Goal: Information Seeking & Learning: Stay updated

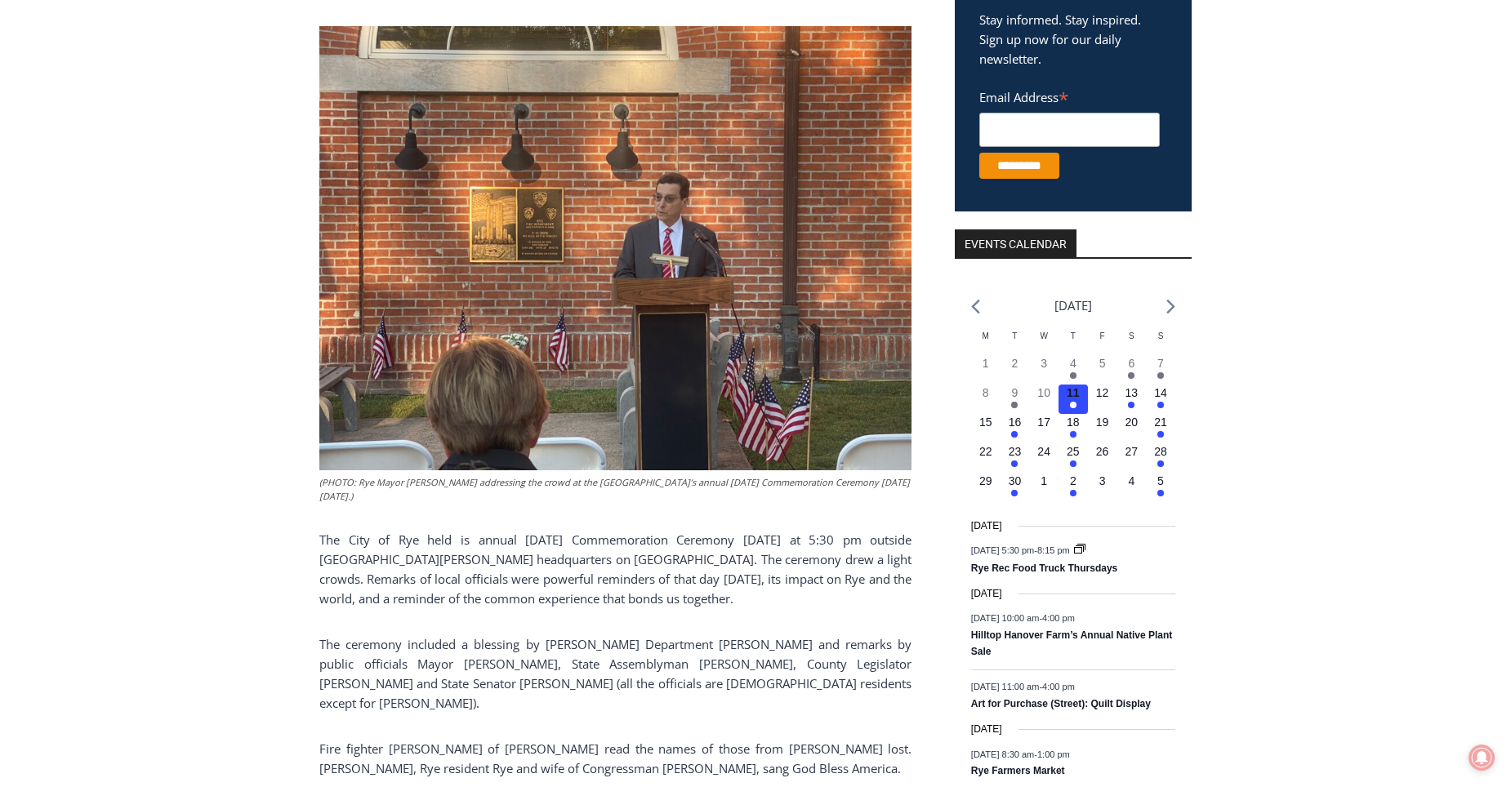
scroll to position [408, 0]
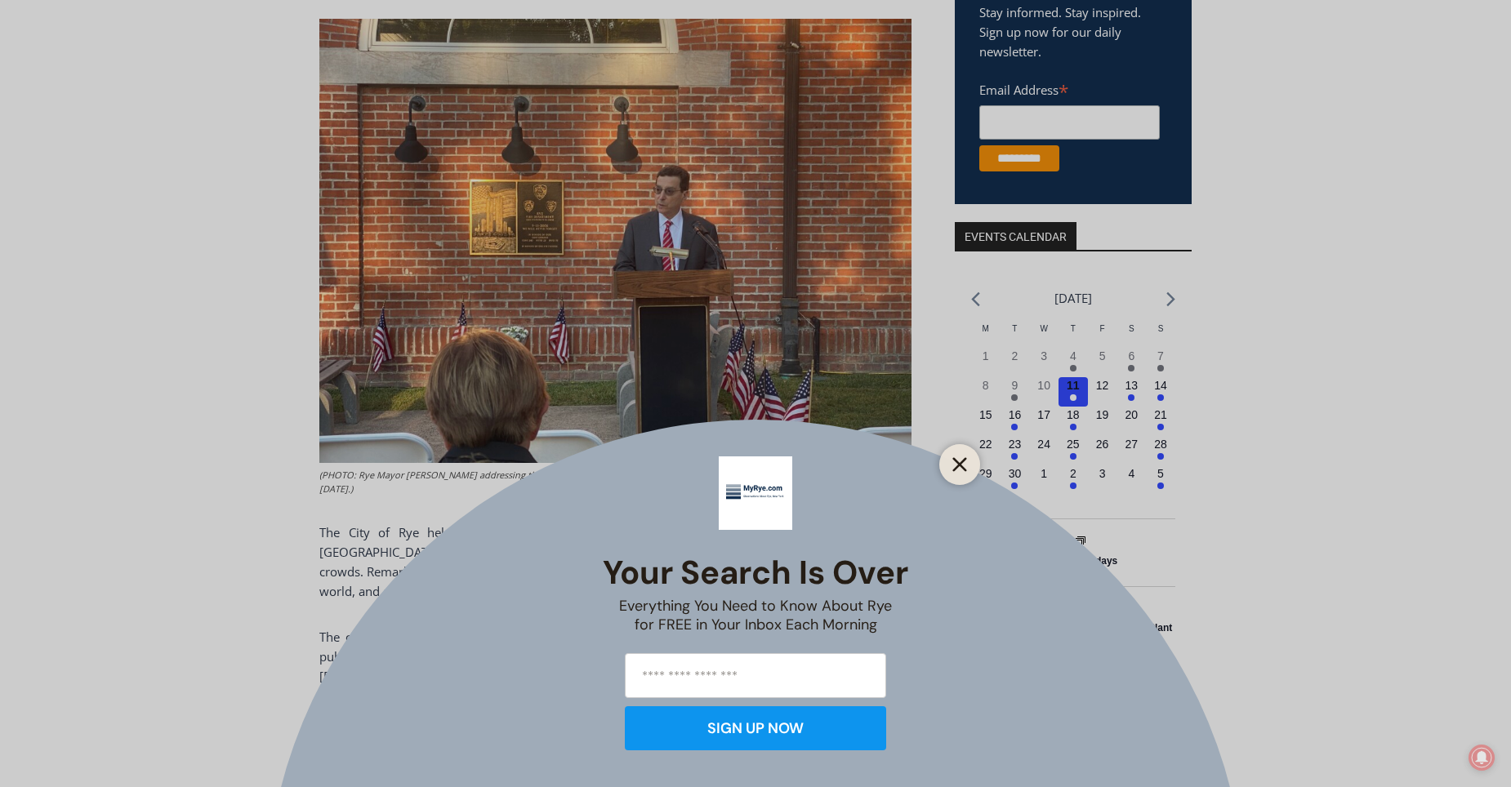
click at [968, 455] on button "Close" at bounding box center [959, 464] width 23 height 23
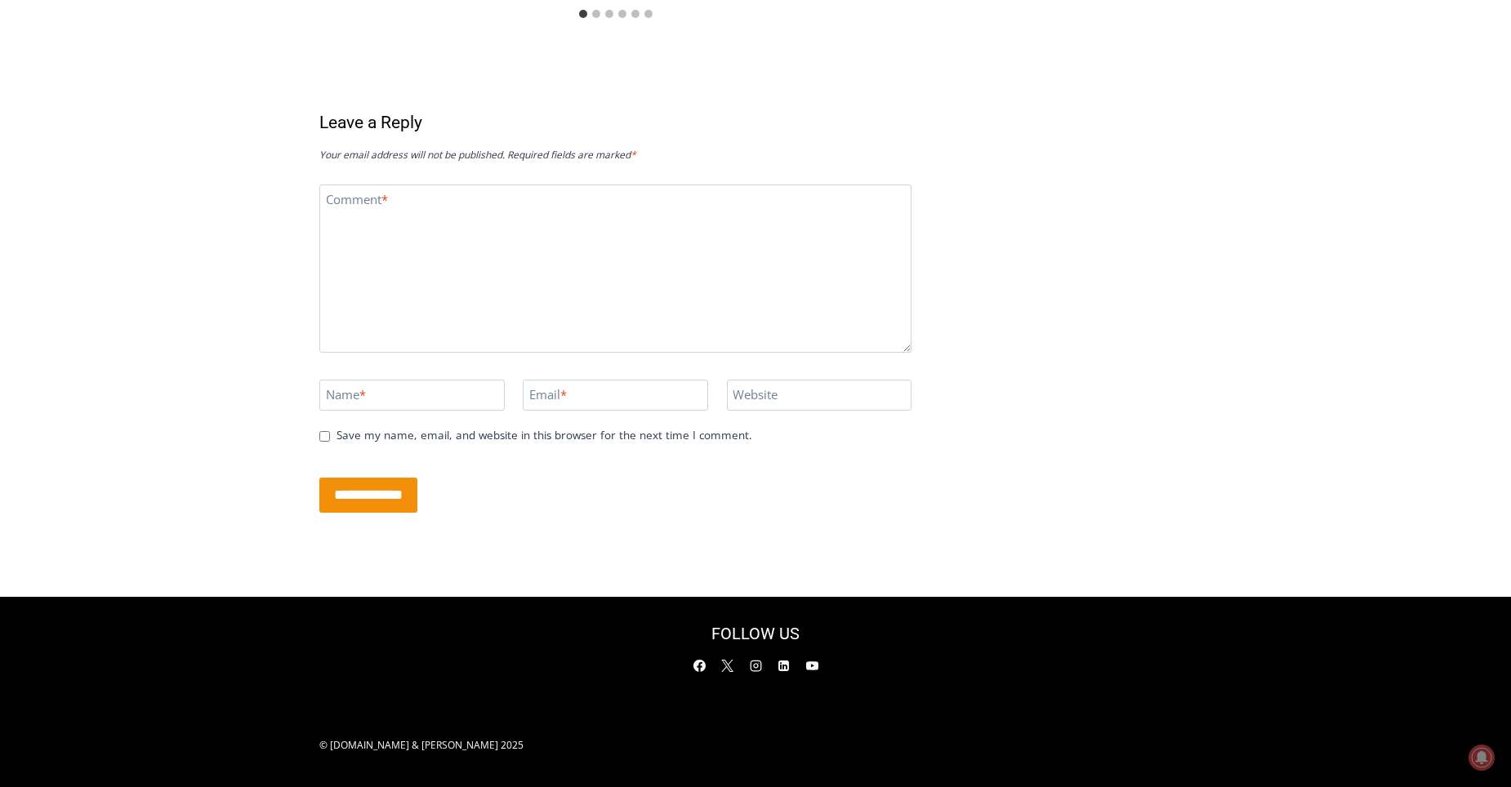
scroll to position [3617, 0]
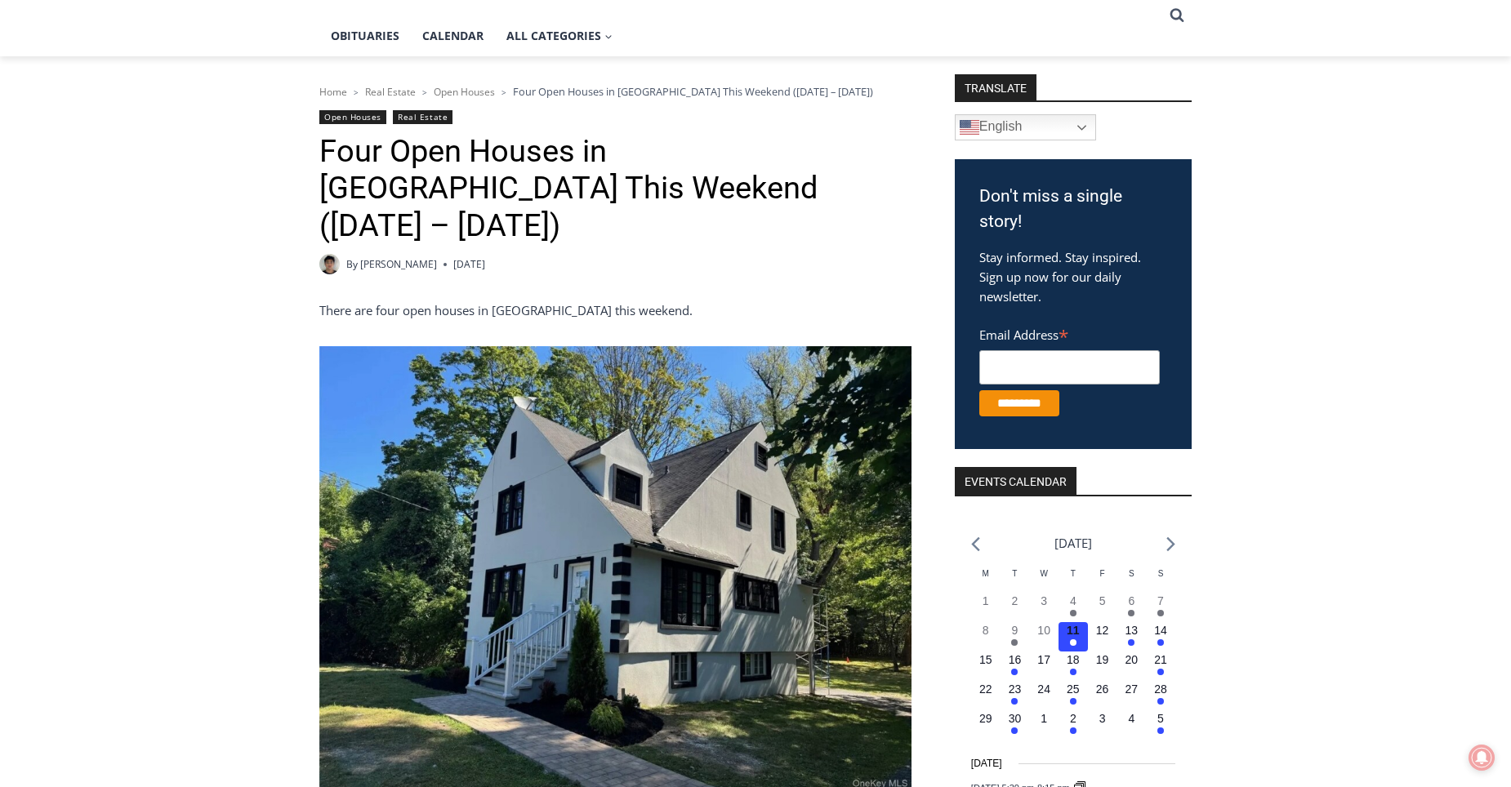
scroll to position [327, 0]
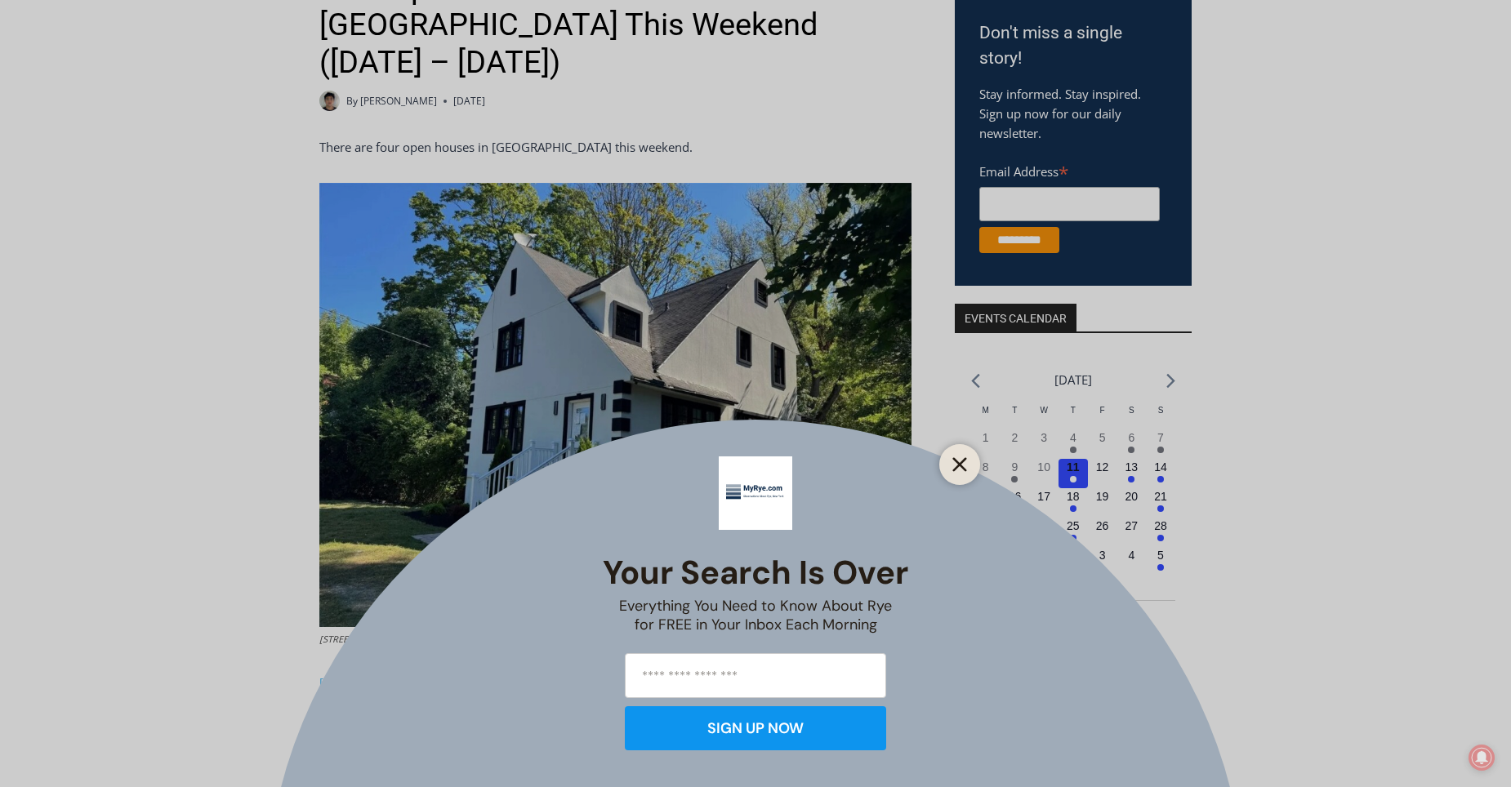
click at [956, 466] on icon "Close" at bounding box center [959, 464] width 15 height 15
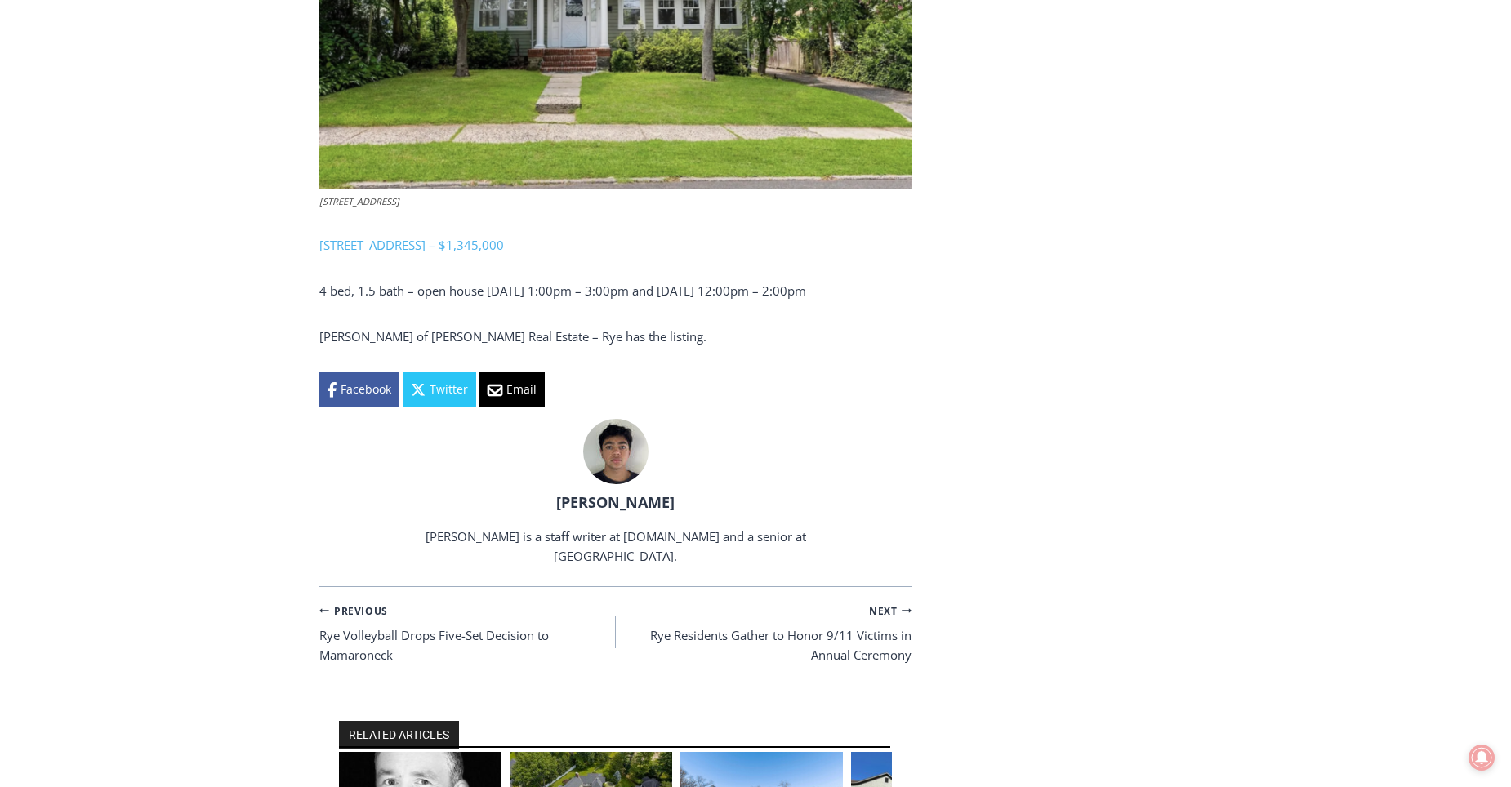
scroll to position [2531, 0]
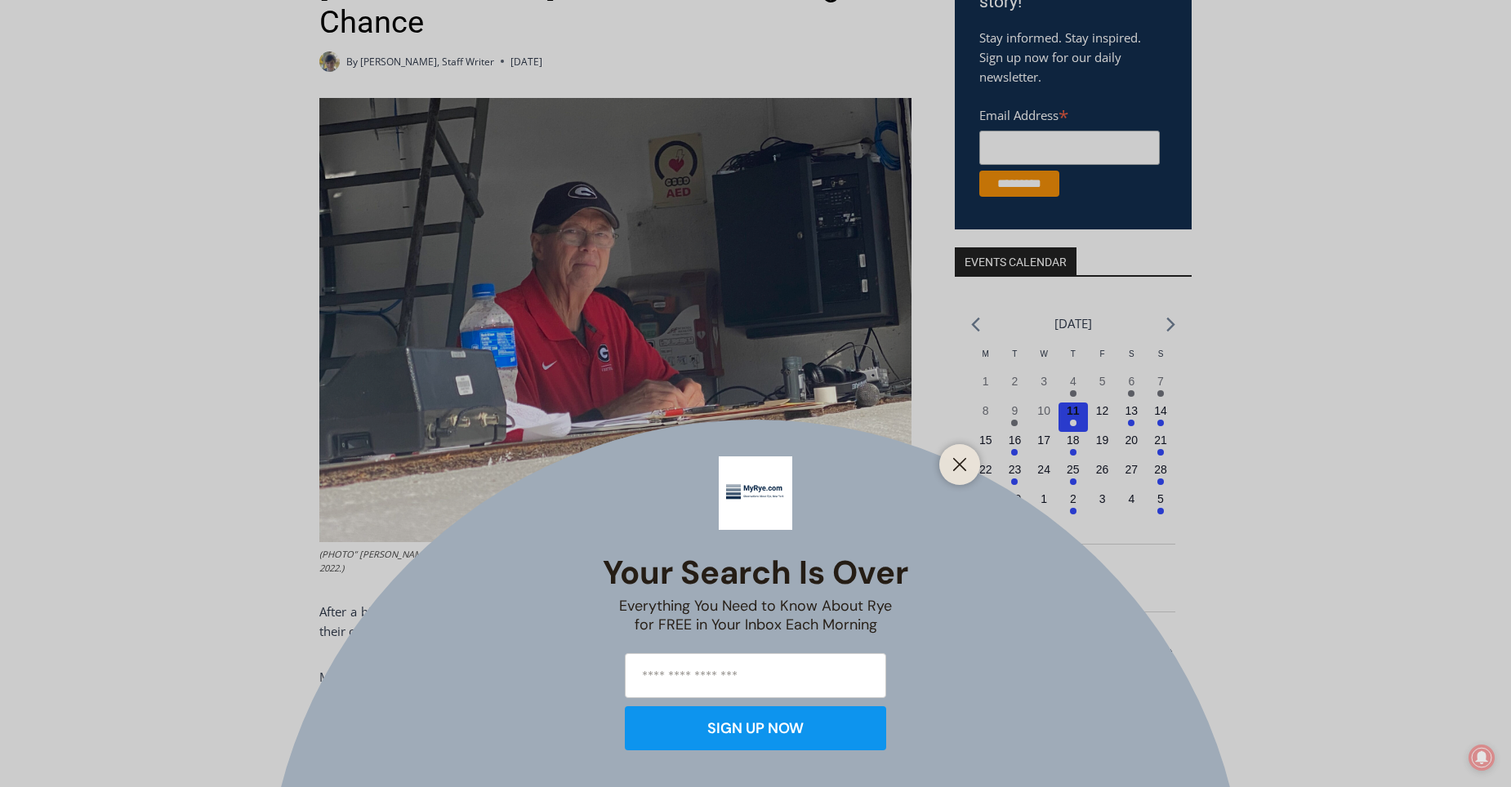
scroll to position [408, 0]
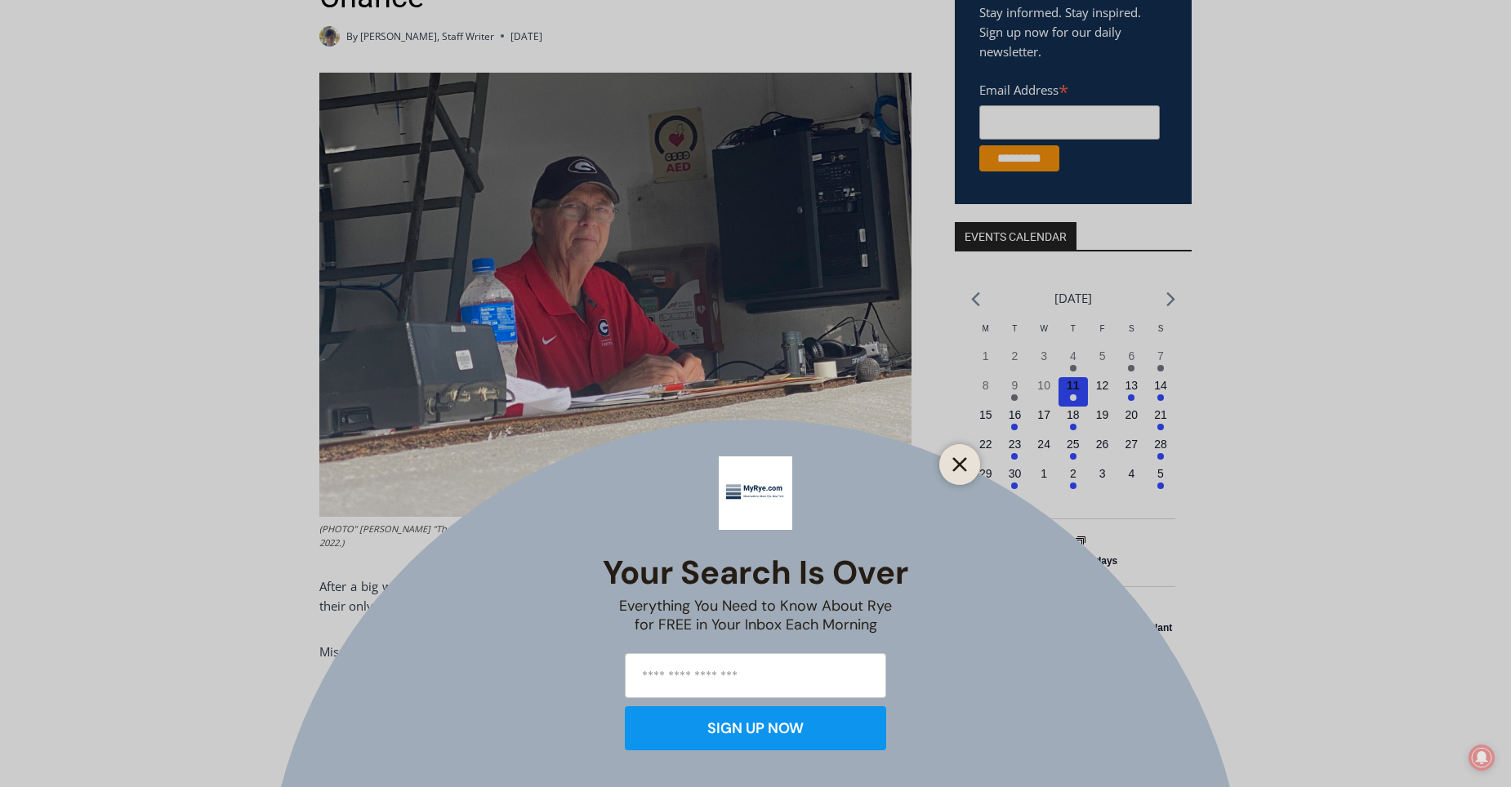
click at [955, 460] on line "Close" at bounding box center [959, 464] width 11 height 11
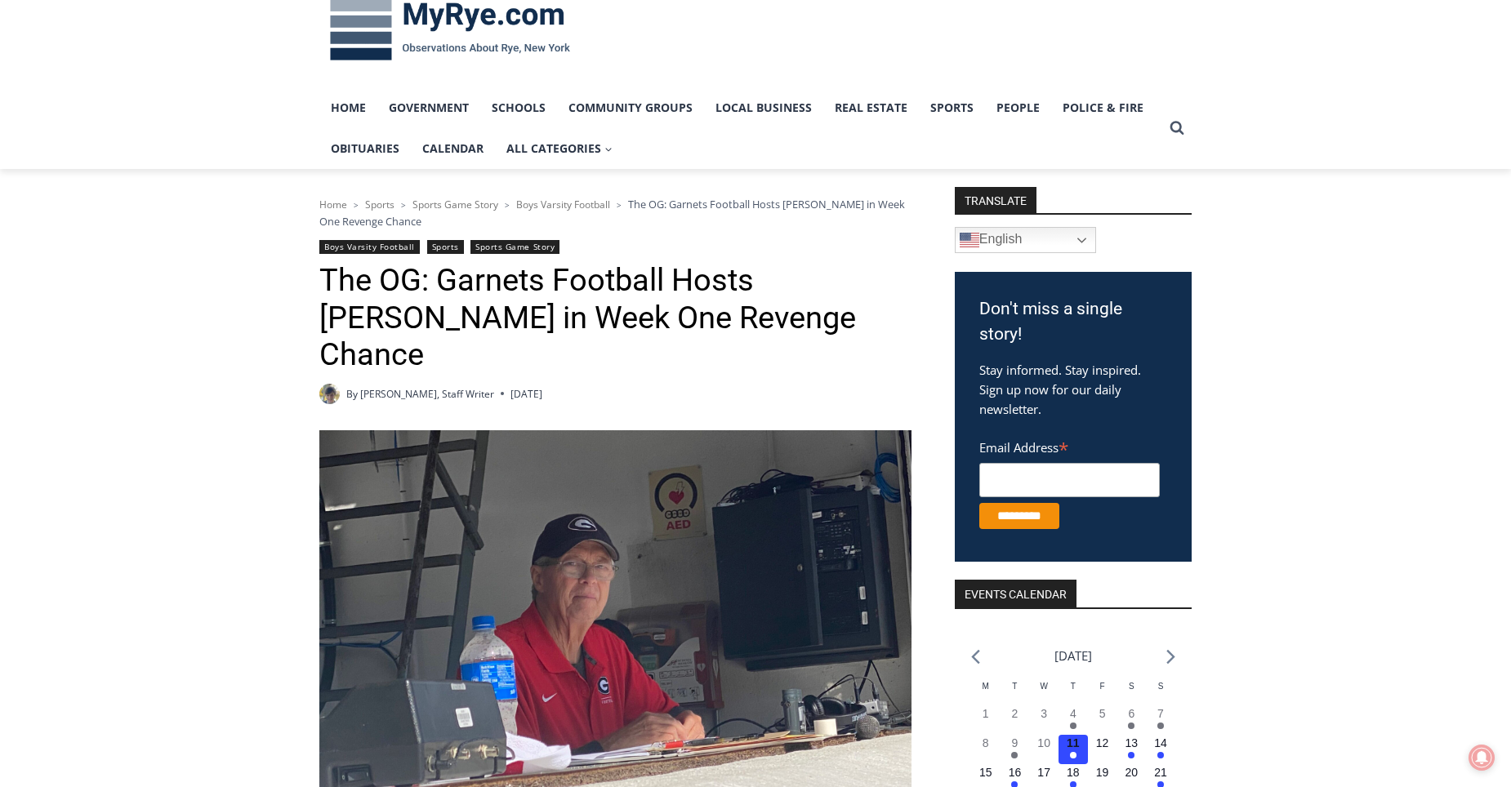
scroll to position [0, 0]
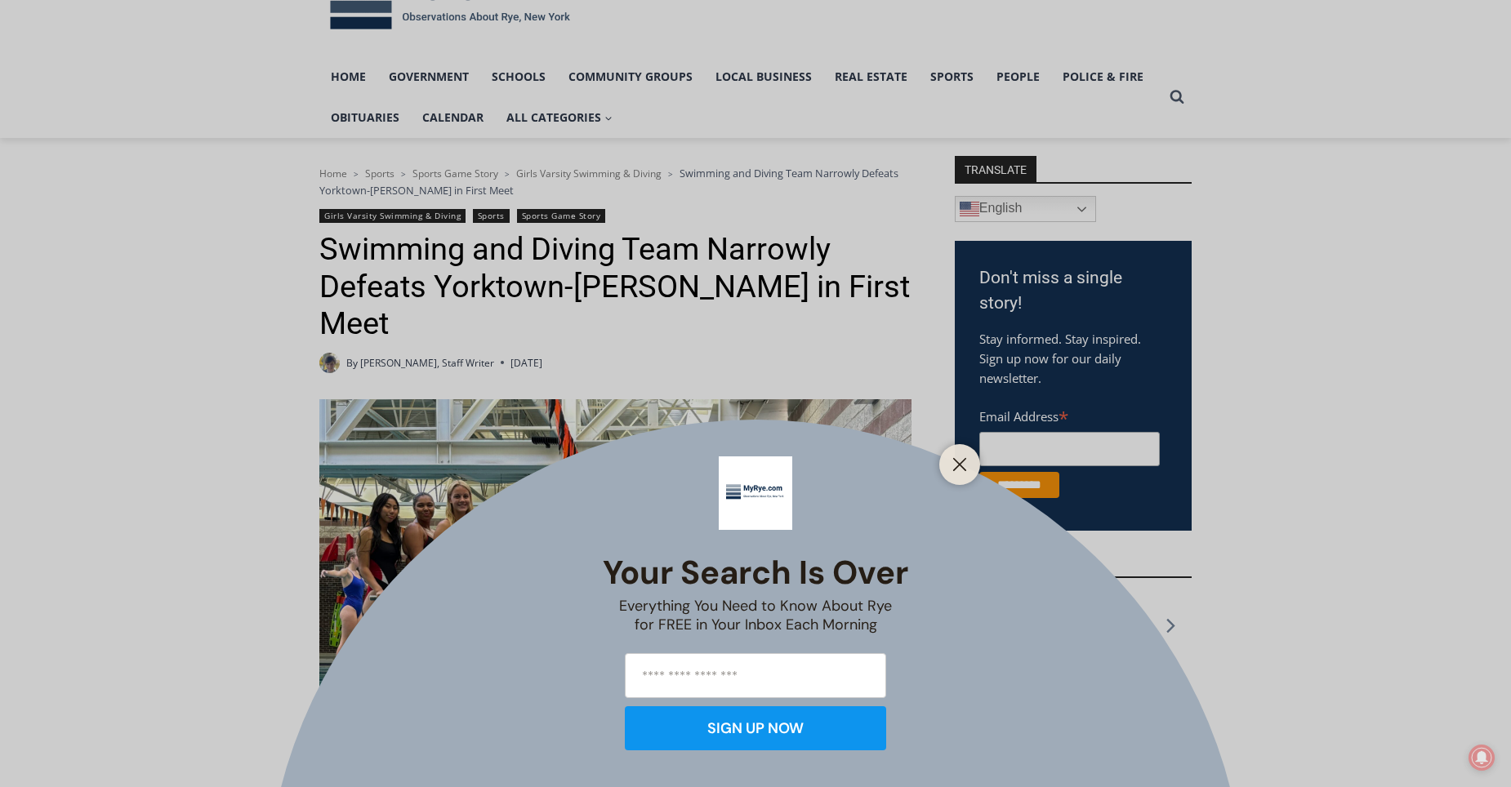
scroll to position [163, 0]
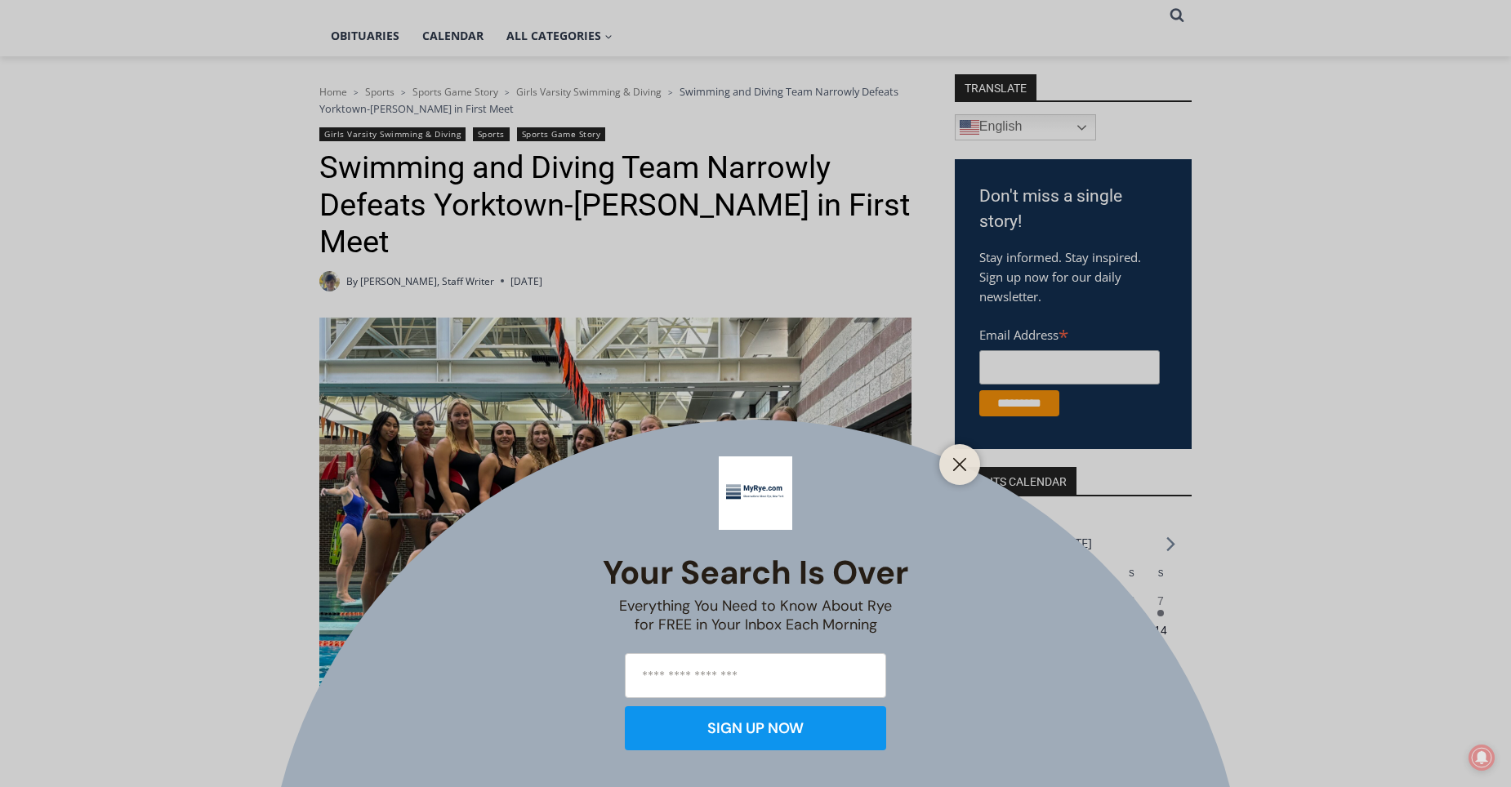
click at [676, 673] on input "email" at bounding box center [755, 675] width 261 height 45
type input "**********"
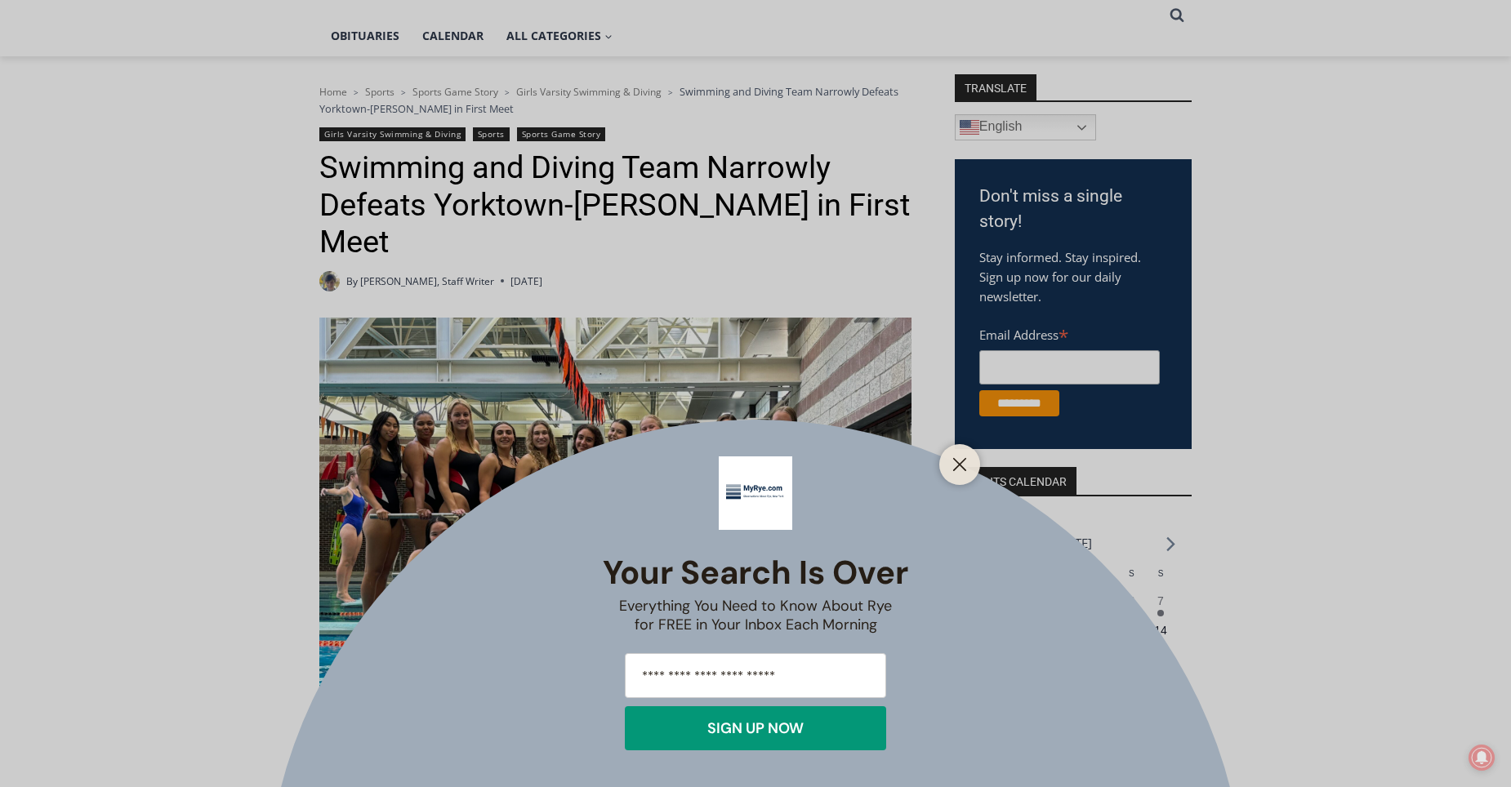
click at [737, 722] on div "SIGN UP NOW" at bounding box center [755, 728] width 96 height 15
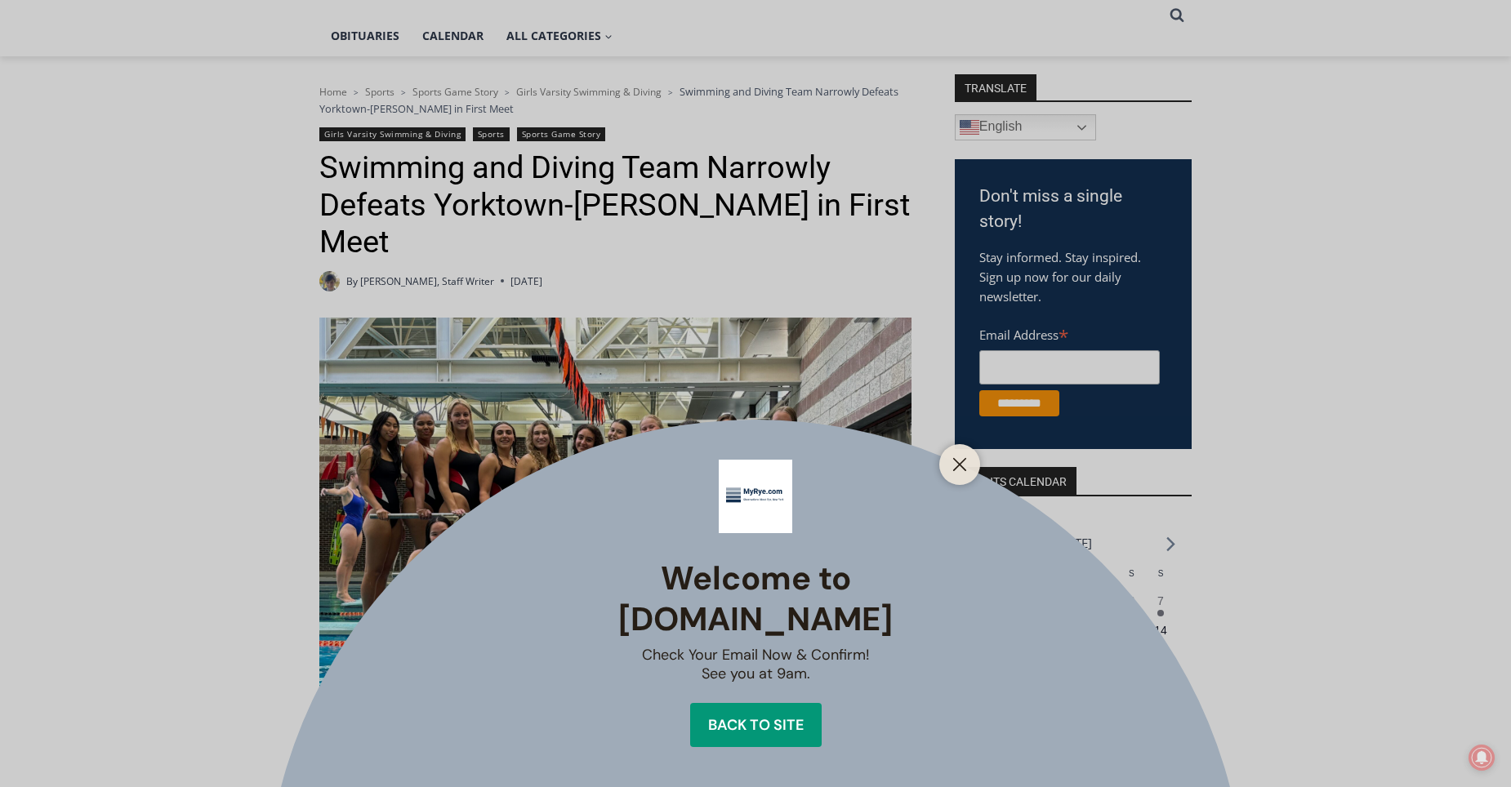
click at [799, 718] on div "Back to site" at bounding box center [756, 725] width 96 height 15
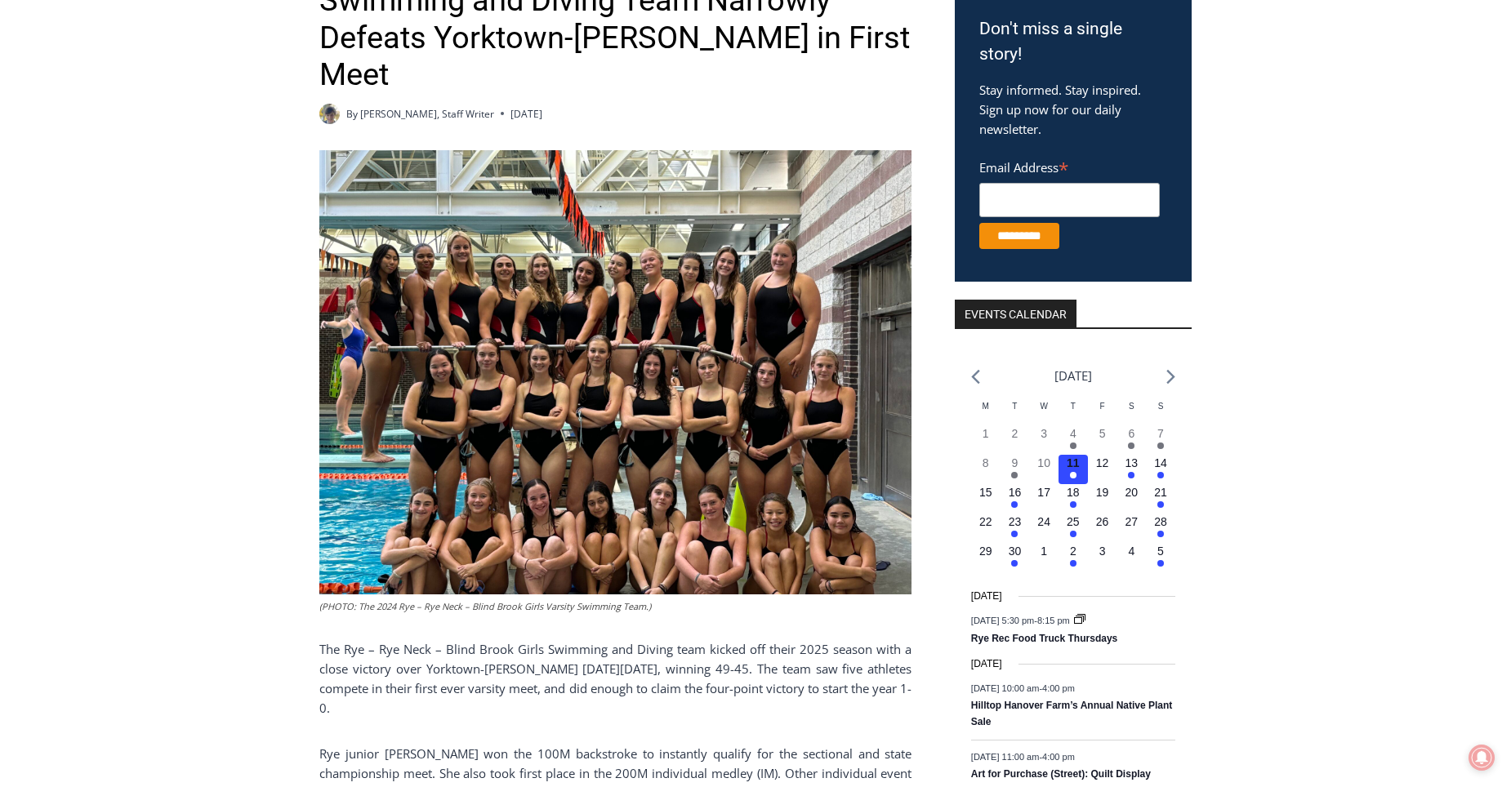
scroll to position [327, 0]
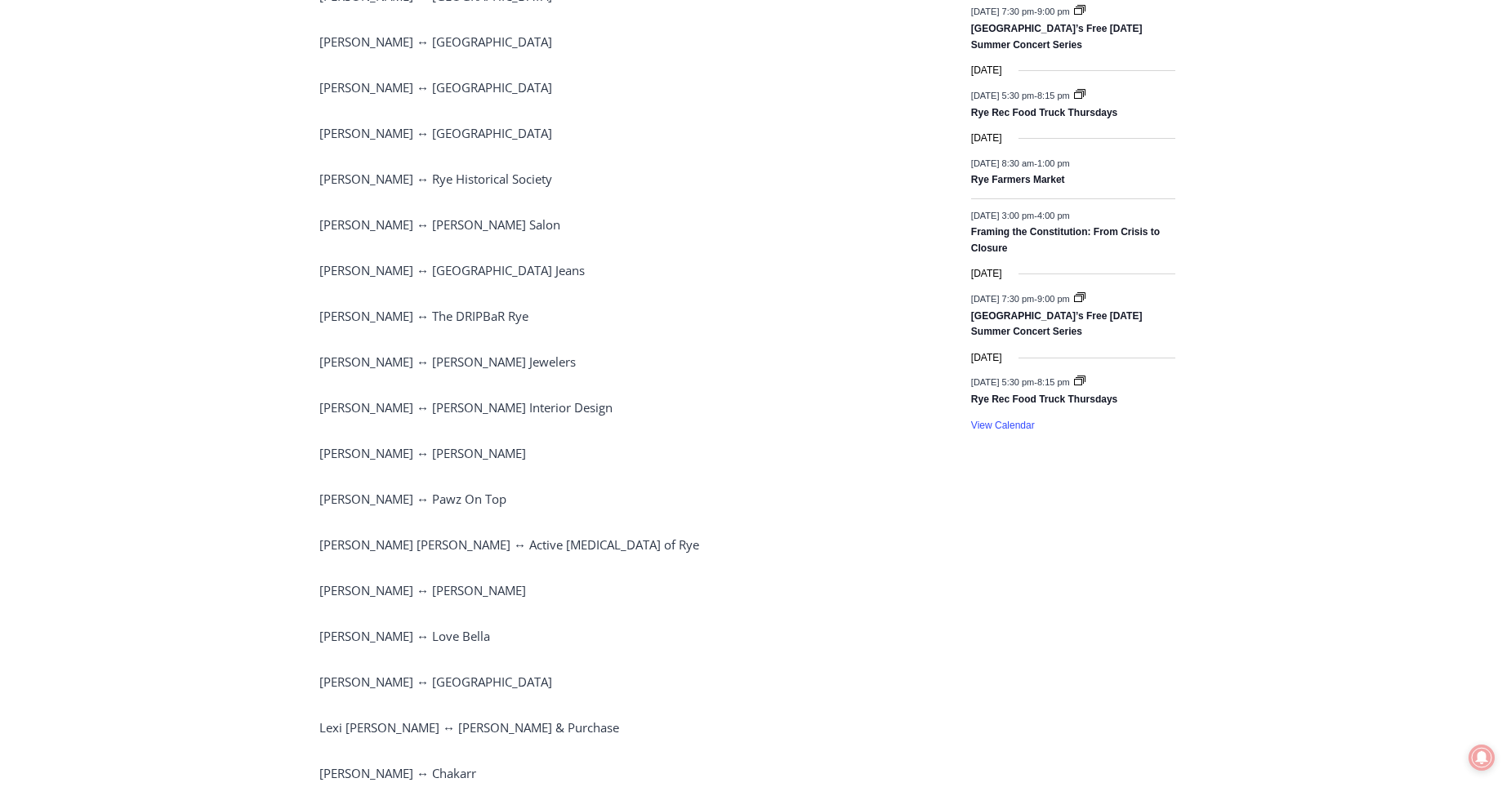
scroll to position [980, 0]
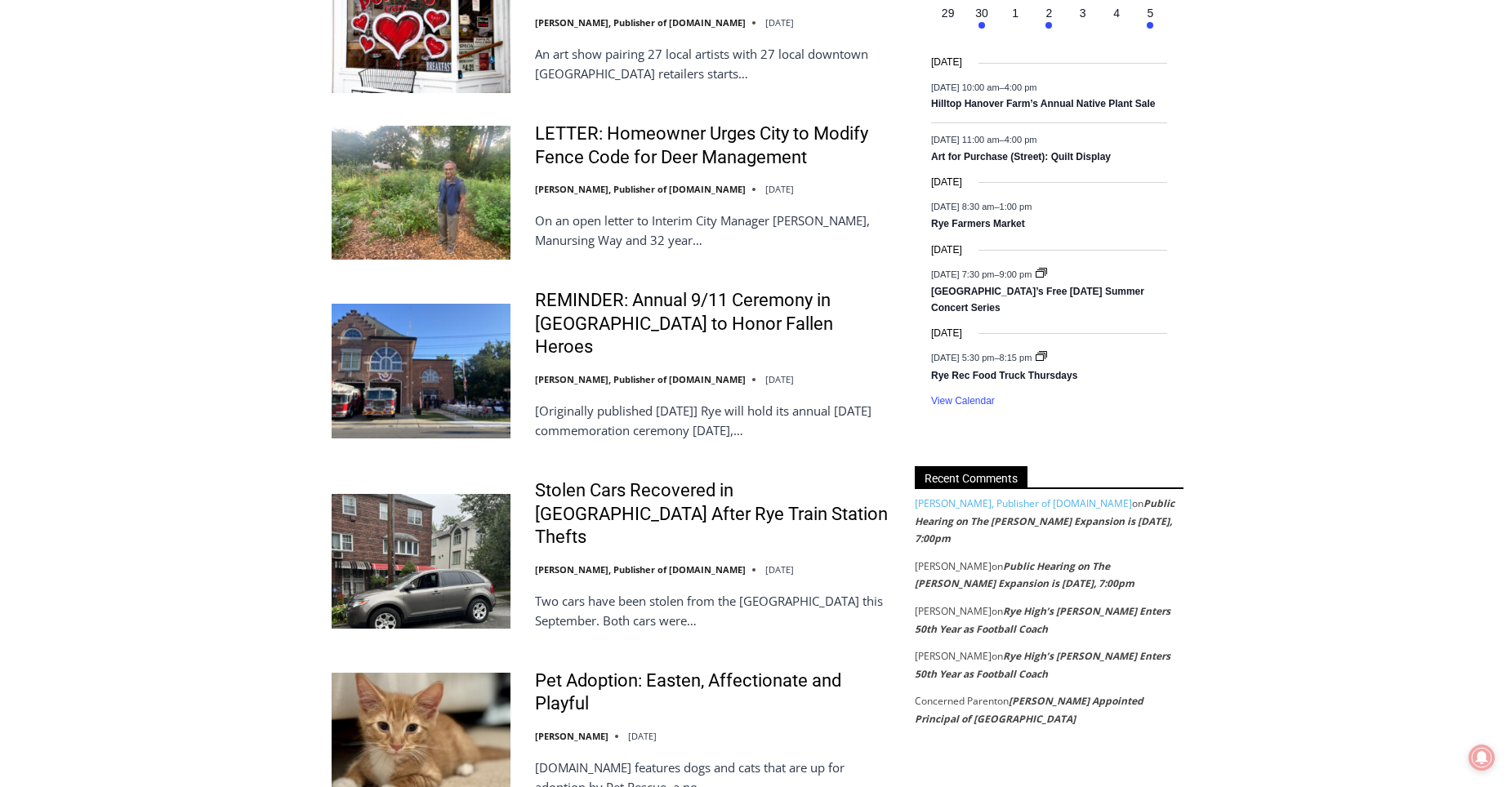
scroll to position [1470, 0]
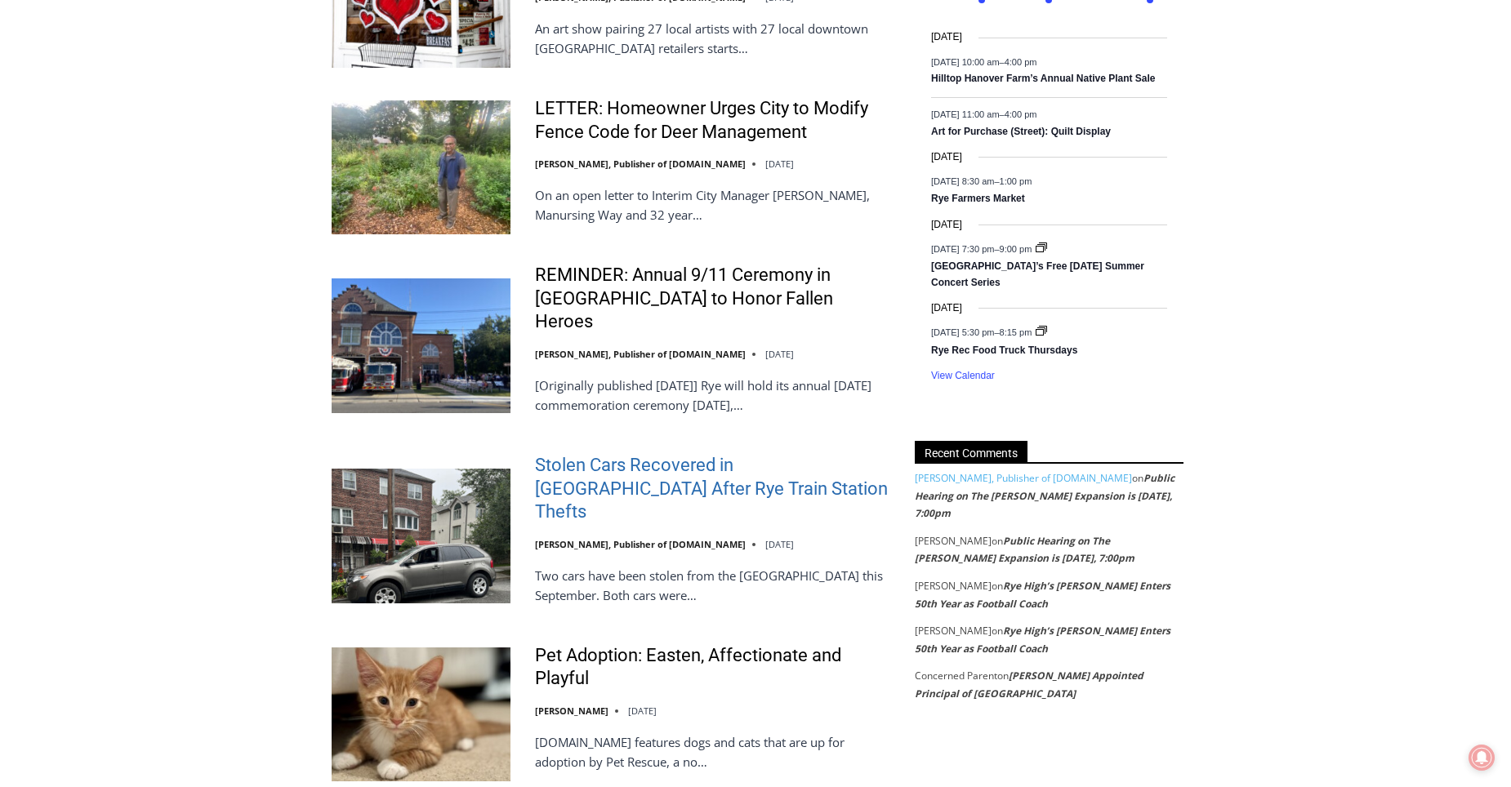
click at [619, 454] on link "Stolen Cars Recovered in [GEOGRAPHIC_DATA] After Rye Train Station Thefts" at bounding box center [714, 489] width 358 height 70
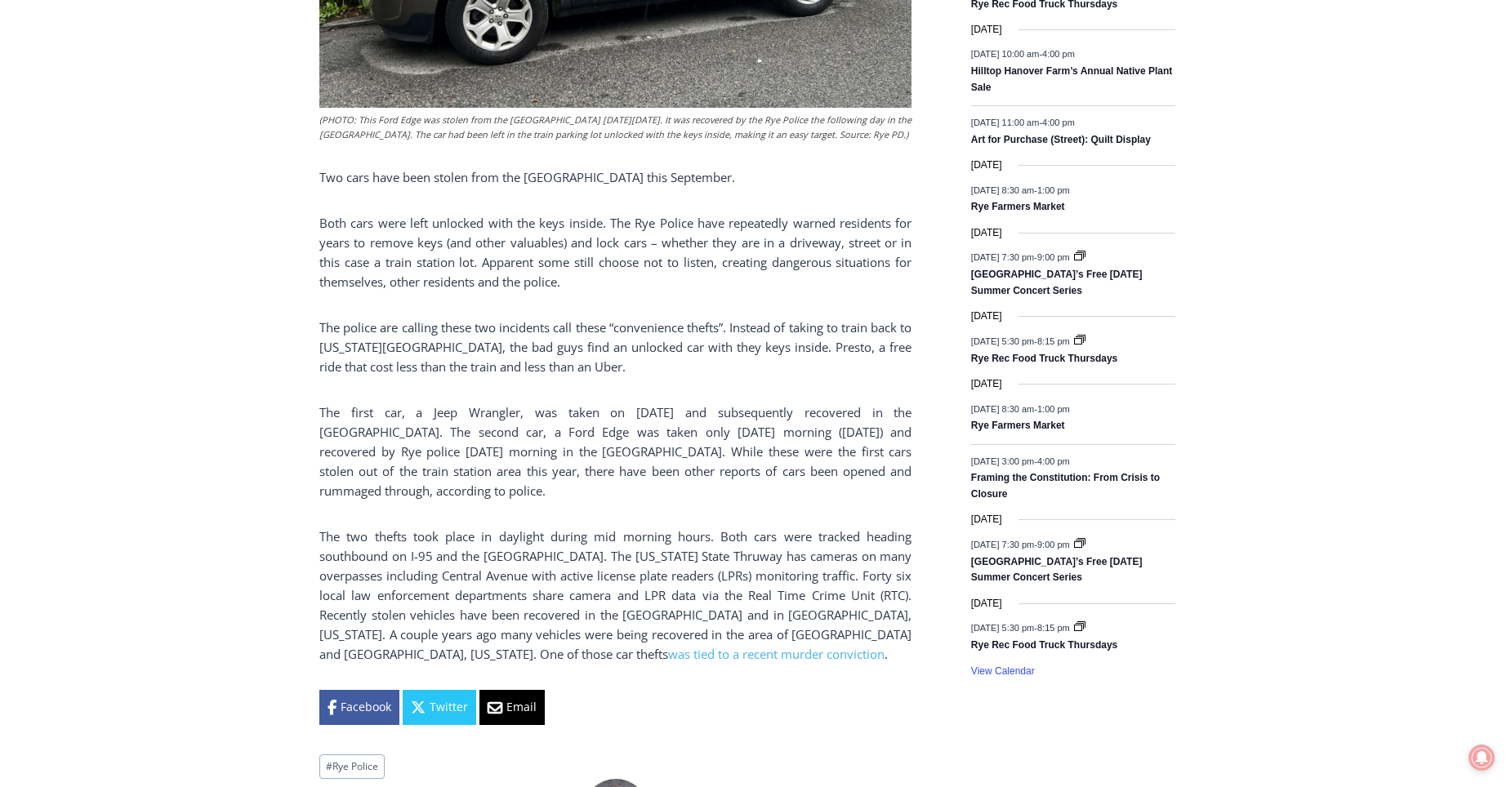
scroll to position [980, 0]
